Goal: Task Accomplishment & Management: Complete application form

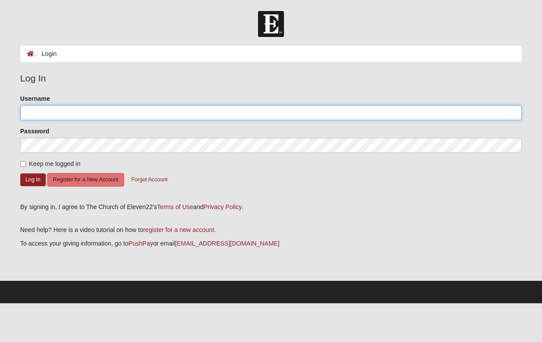
type input "[PERSON_NAME]"
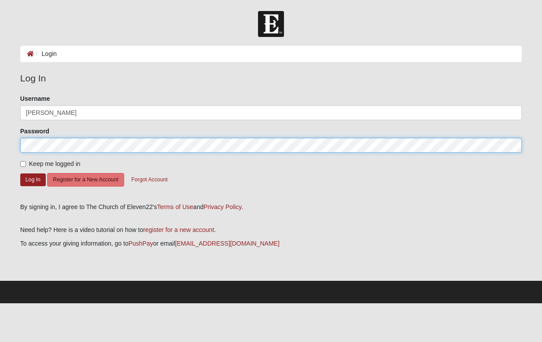
click at [7, 144] on form "Log In Login Login Error Log In Please correct the following: Username Christin…" at bounding box center [271, 157] width 542 height 292
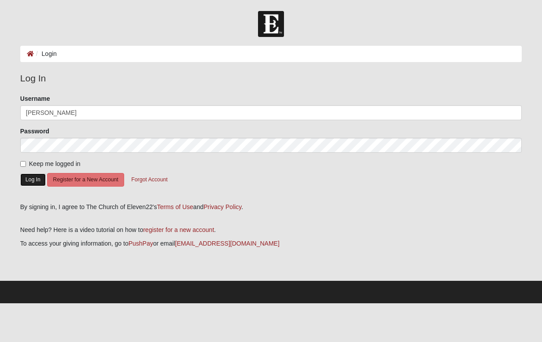
click at [30, 179] on button "Log In" at bounding box center [33, 179] width 26 height 13
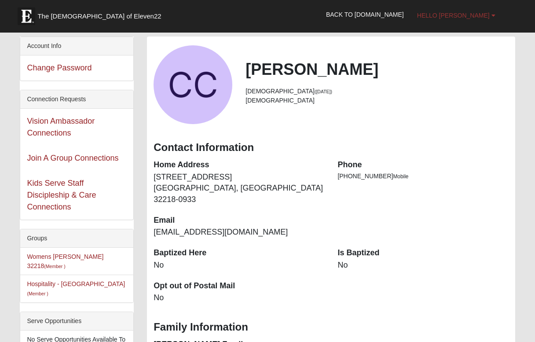
click at [464, 15] on span "Hello Christina" at bounding box center [453, 15] width 73 height 7
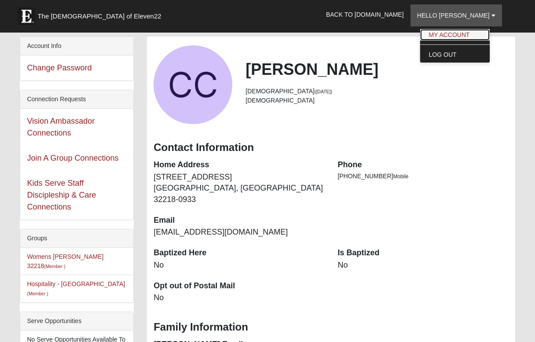
click at [462, 29] on link "My Account" at bounding box center [455, 34] width 70 height 11
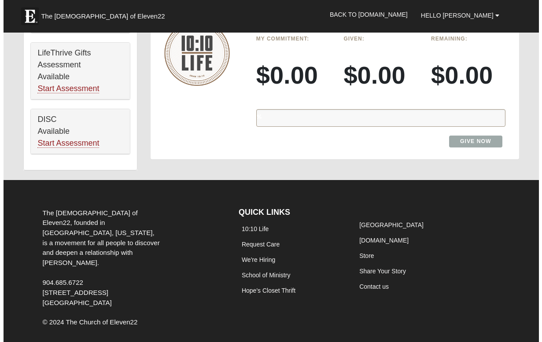
scroll to position [580, 0]
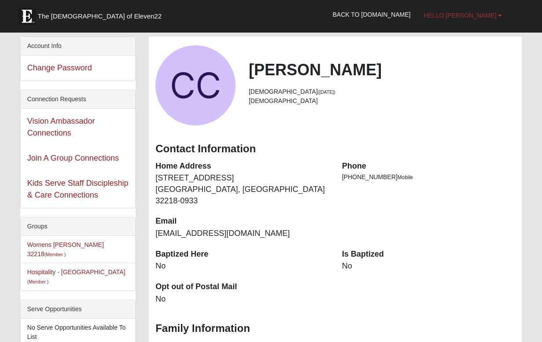
click at [471, 15] on span "Hello [PERSON_NAME]" at bounding box center [460, 15] width 73 height 7
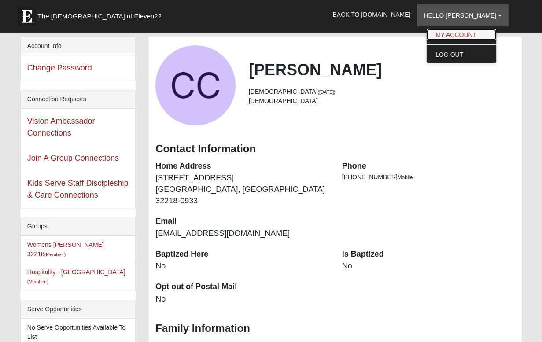
click at [473, 35] on link "My Account" at bounding box center [462, 34] width 70 height 11
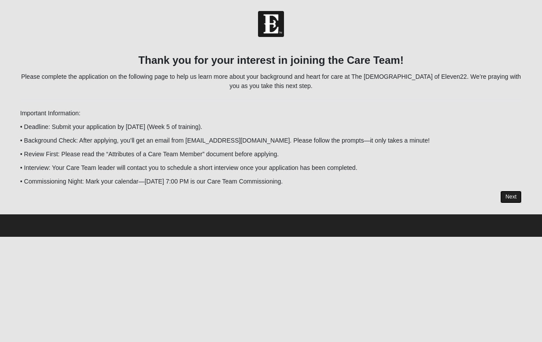
click at [507, 195] on link "Next" at bounding box center [511, 197] width 22 height 13
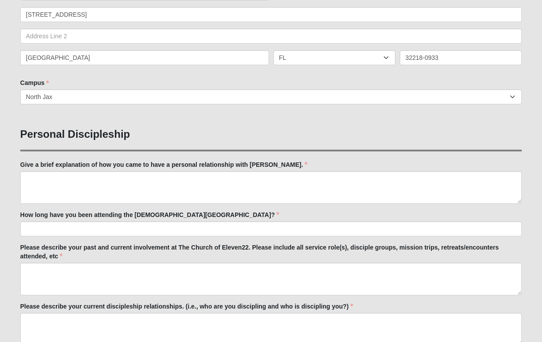
scroll to position [235, 0]
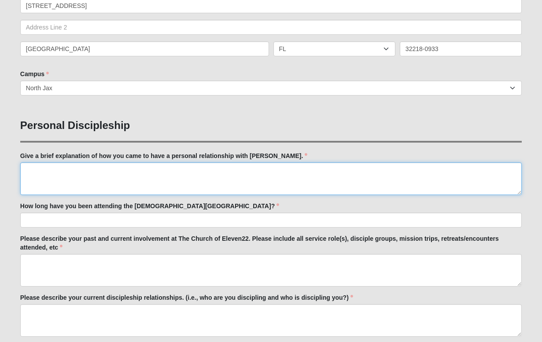
click at [144, 169] on textarea "Give a brief explanation of how you came to have a personal relationship with […" at bounding box center [270, 178] width 501 height 33
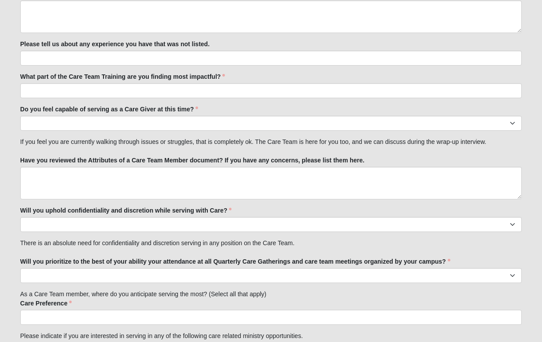
scroll to position [1024, 0]
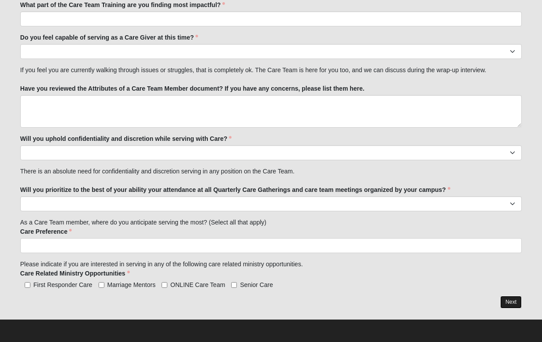
click at [510, 301] on link "Next" at bounding box center [511, 302] width 22 height 13
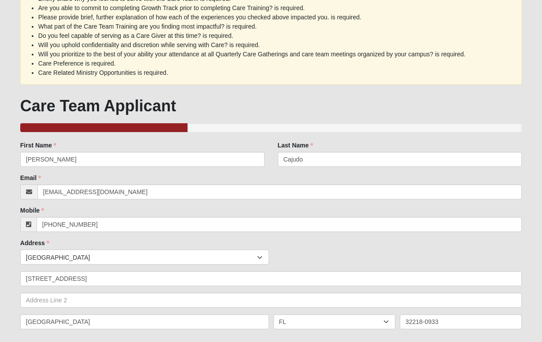
scroll to position [29, 0]
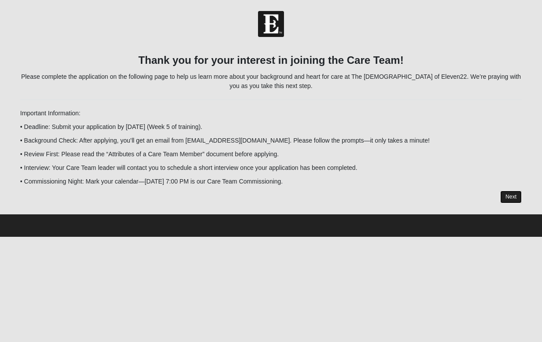
click at [509, 198] on link "Next" at bounding box center [511, 197] width 22 height 13
